Goal: Information Seeking & Learning: Learn about a topic

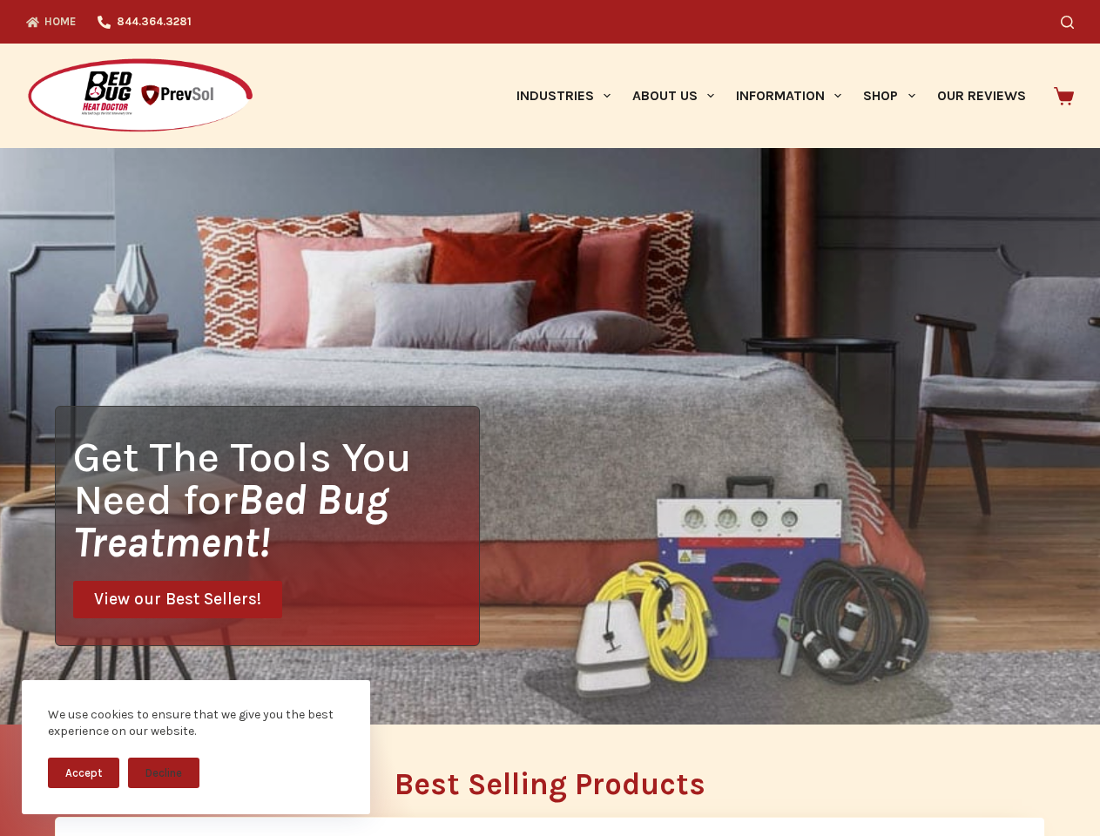
click at [550, 418] on div "Get The Tools You Need for Bed Bug Treatment! View our Best Sellers!" at bounding box center [550, 436] width 1100 height 577
click at [84, 773] on button "Accept" at bounding box center [83, 773] width 71 height 30
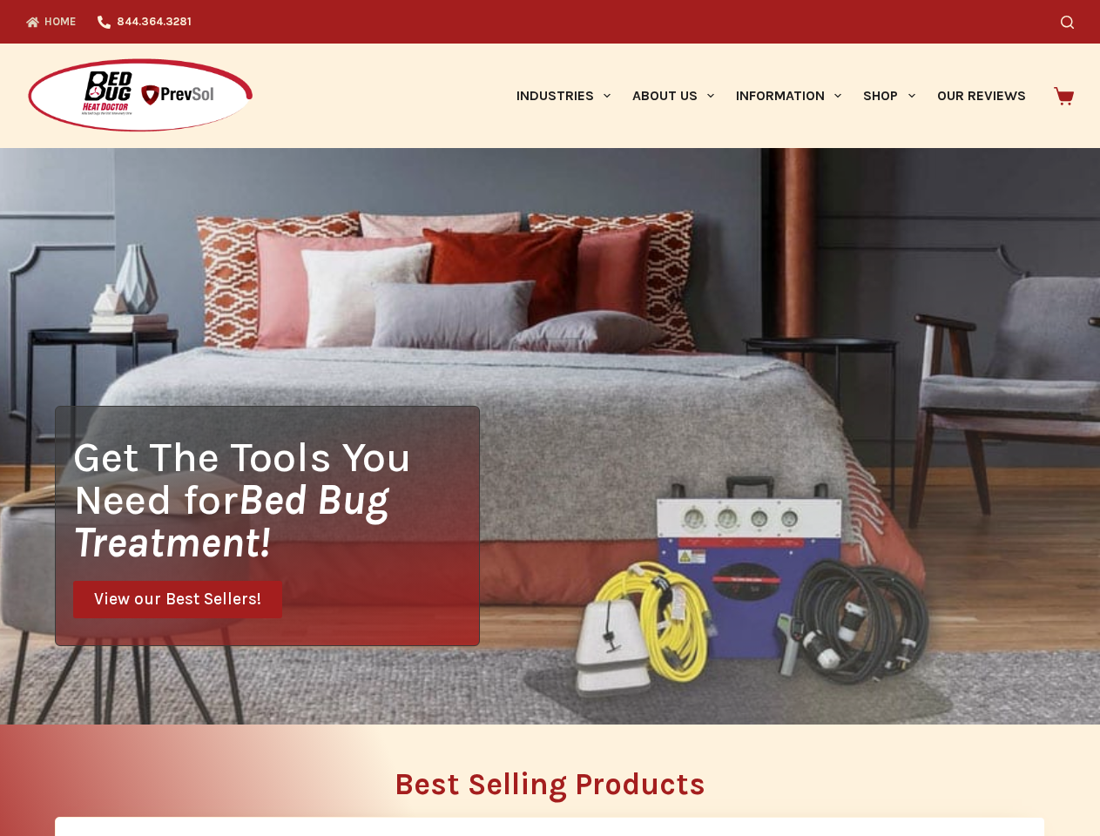
click at [164, 773] on button "Decline" at bounding box center [163, 786] width 71 height 30
click at [1074, 22] on icon "Search" at bounding box center [1067, 22] width 13 height 13
